Goal: Check status: Check status

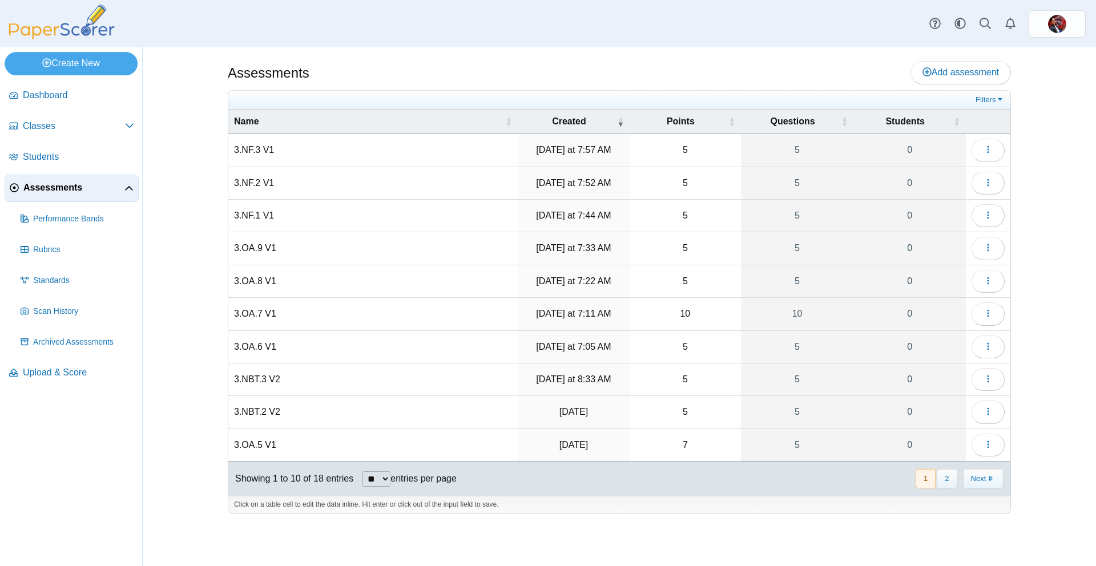
click at [924, 480] on button "1" at bounding box center [925, 478] width 20 height 19
click at [955, 479] on button "2" at bounding box center [947, 478] width 20 height 19
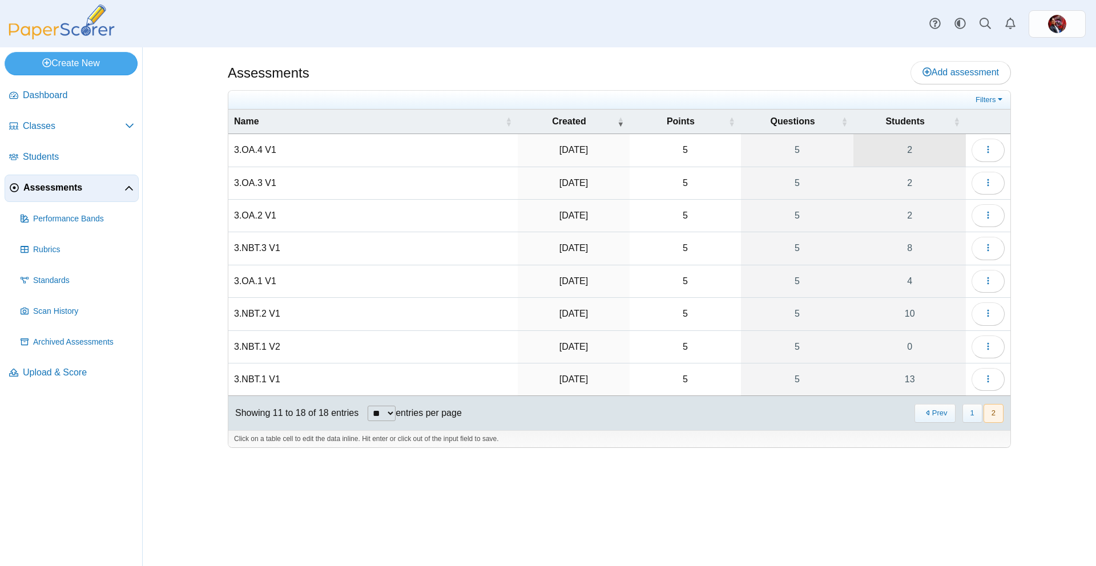
click at [937, 158] on link "2" at bounding box center [909, 150] width 112 height 32
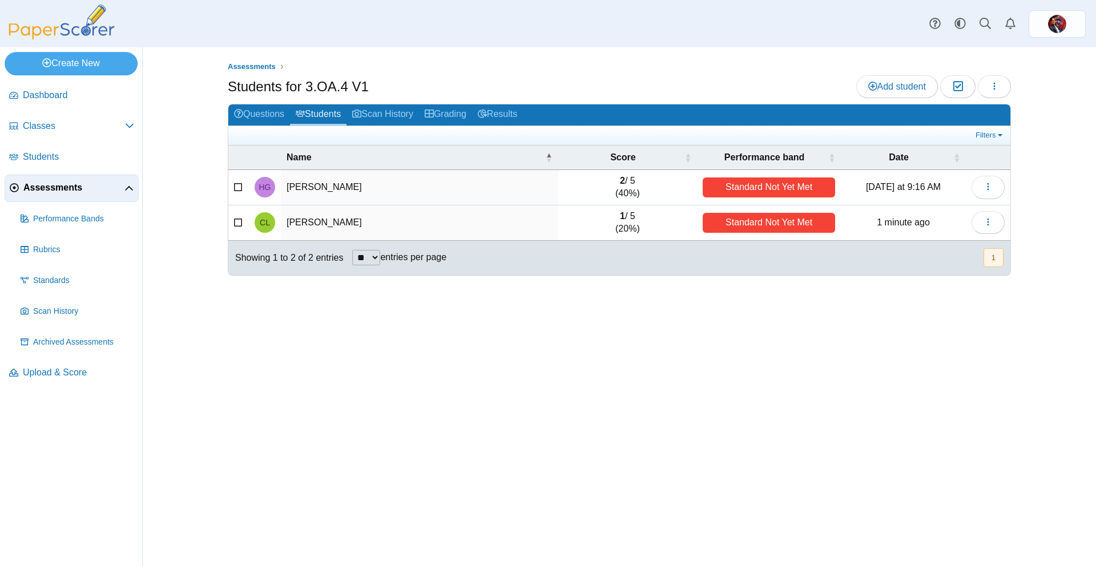
click at [60, 188] on span "Assessments" at bounding box center [73, 187] width 101 height 13
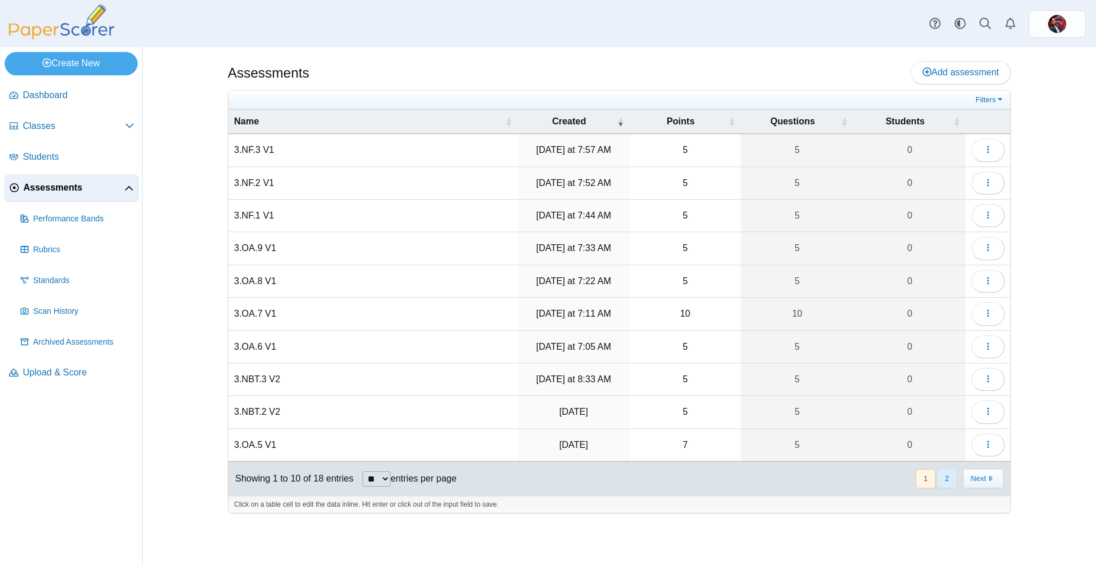
click at [950, 476] on button "2" at bounding box center [947, 478] width 20 height 19
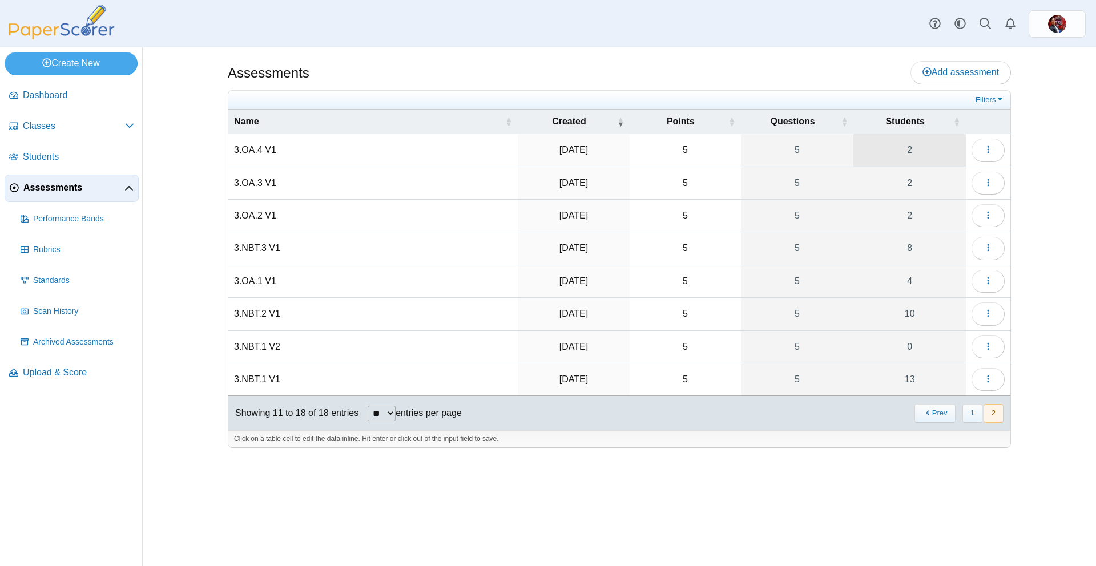
click at [932, 142] on link "2" at bounding box center [909, 150] width 112 height 32
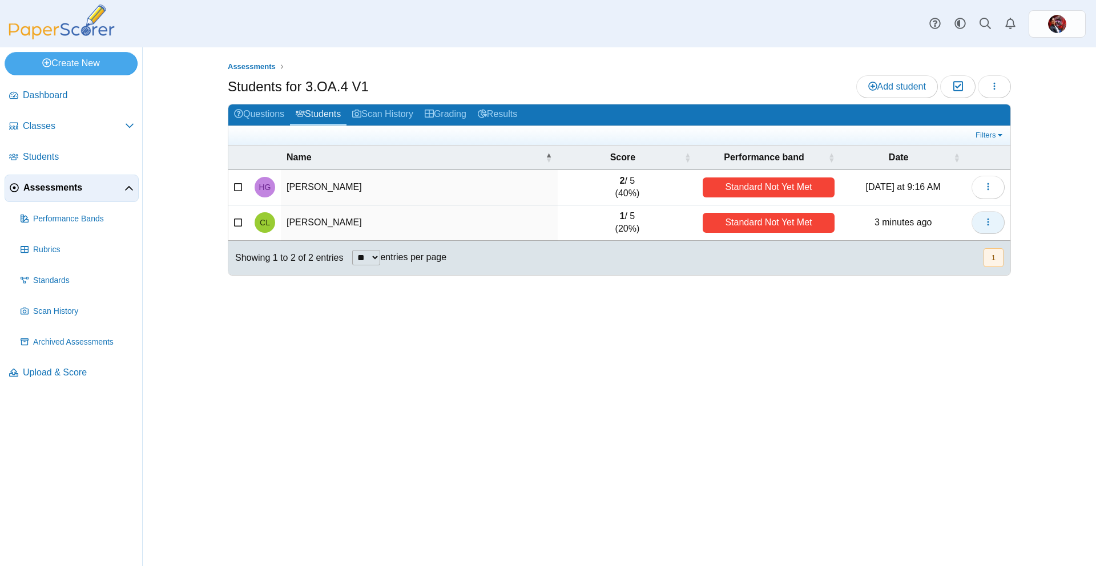
click at [988, 223] on icon "button" at bounding box center [987, 221] width 9 height 9
click at [465, 294] on div "Assessments Students for 3.OA.4 V1 Add student Moderation 0 Loading…" at bounding box center [619, 306] width 856 height 519
